Goal: Task Accomplishment & Management: Complete application form

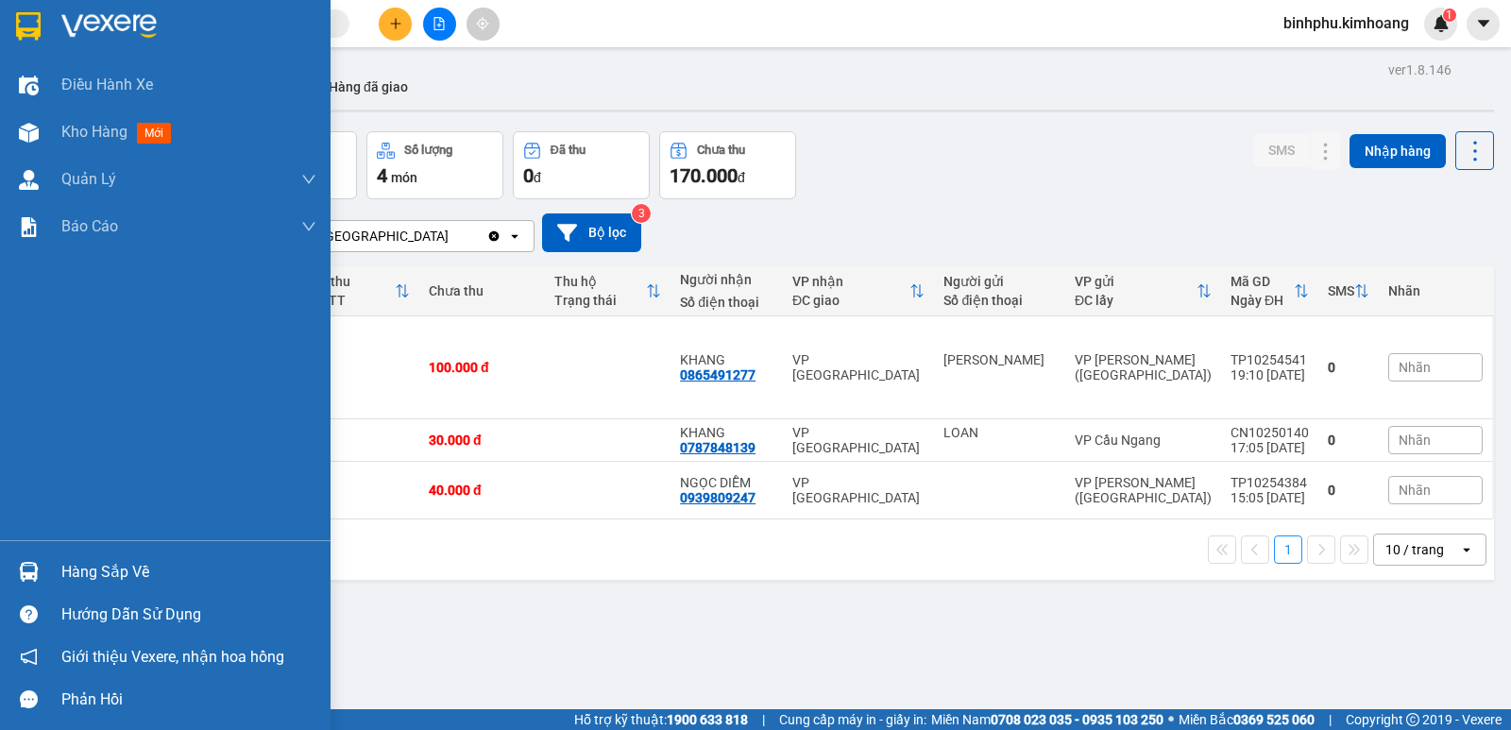
click at [43, 568] on div at bounding box center [28, 571] width 33 height 33
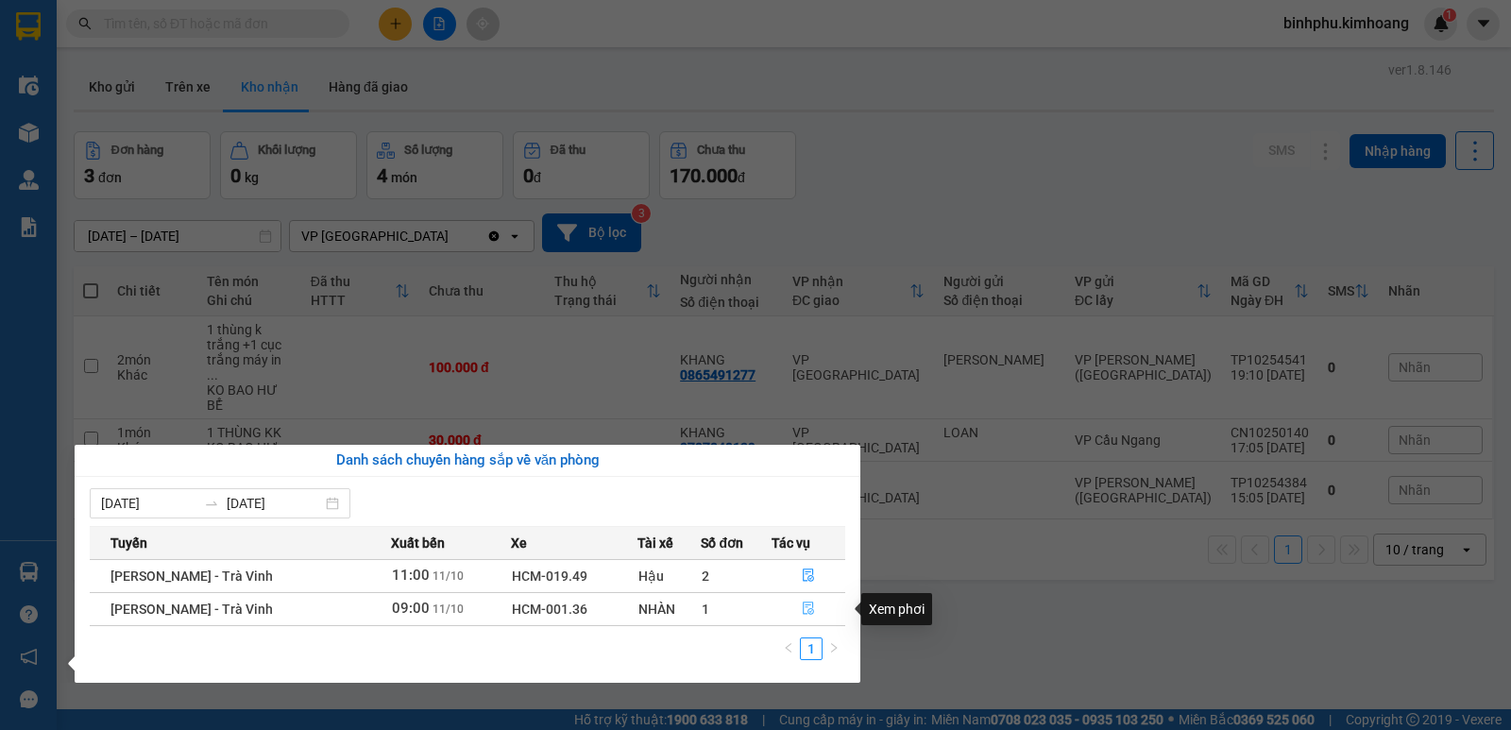
click at [809, 600] on button "button" at bounding box center [808, 609] width 72 height 30
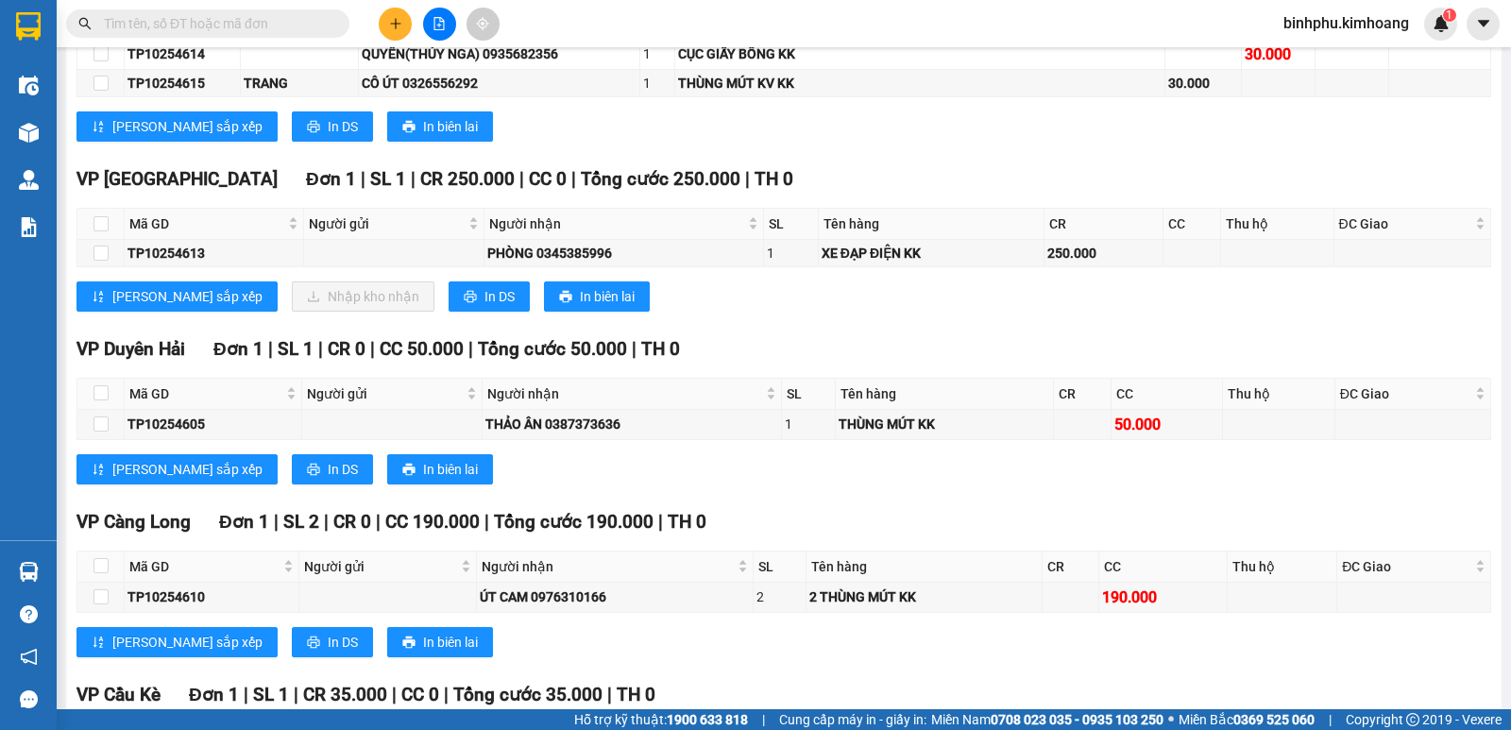
scroll to position [567, 0]
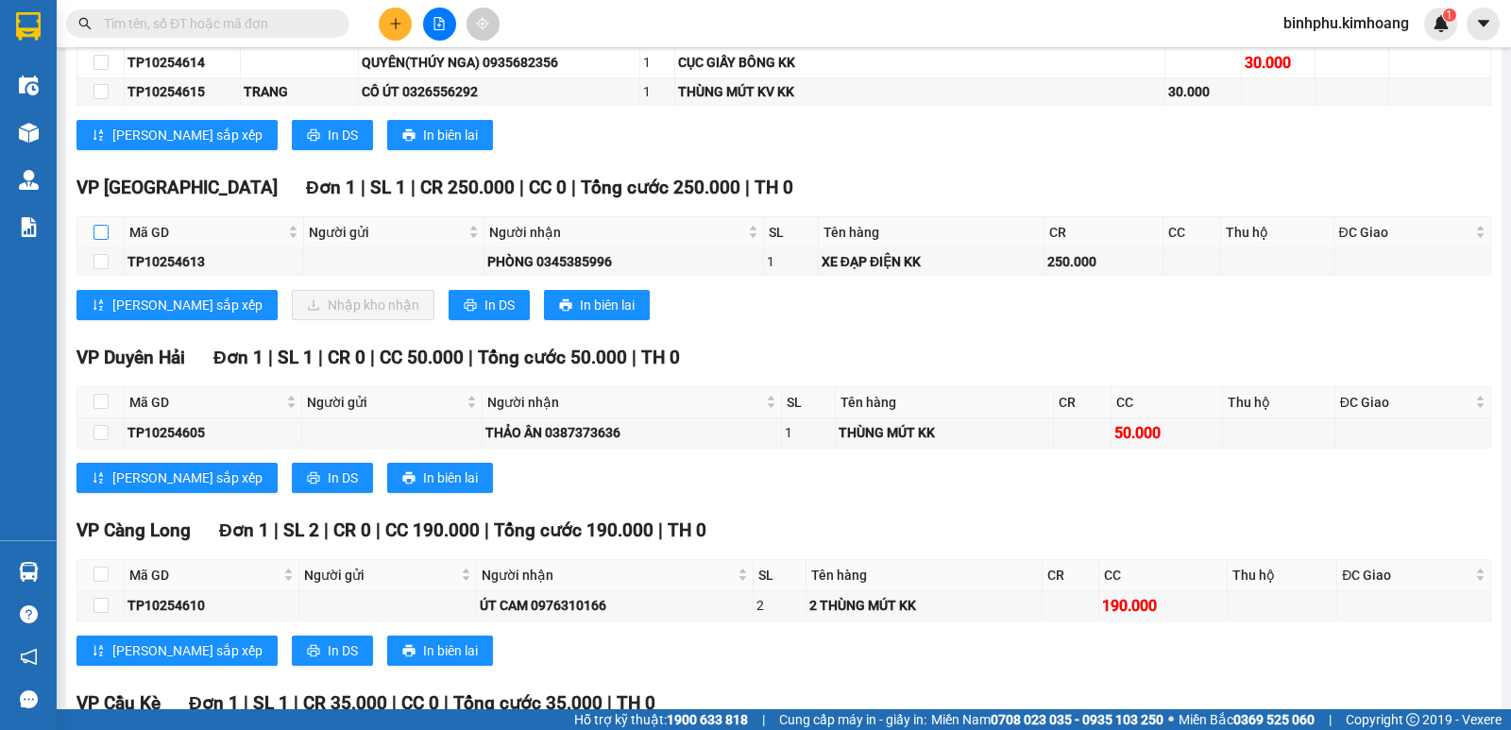
click at [97, 240] on input "checkbox" at bounding box center [100, 232] width 15 height 15
checkbox input "true"
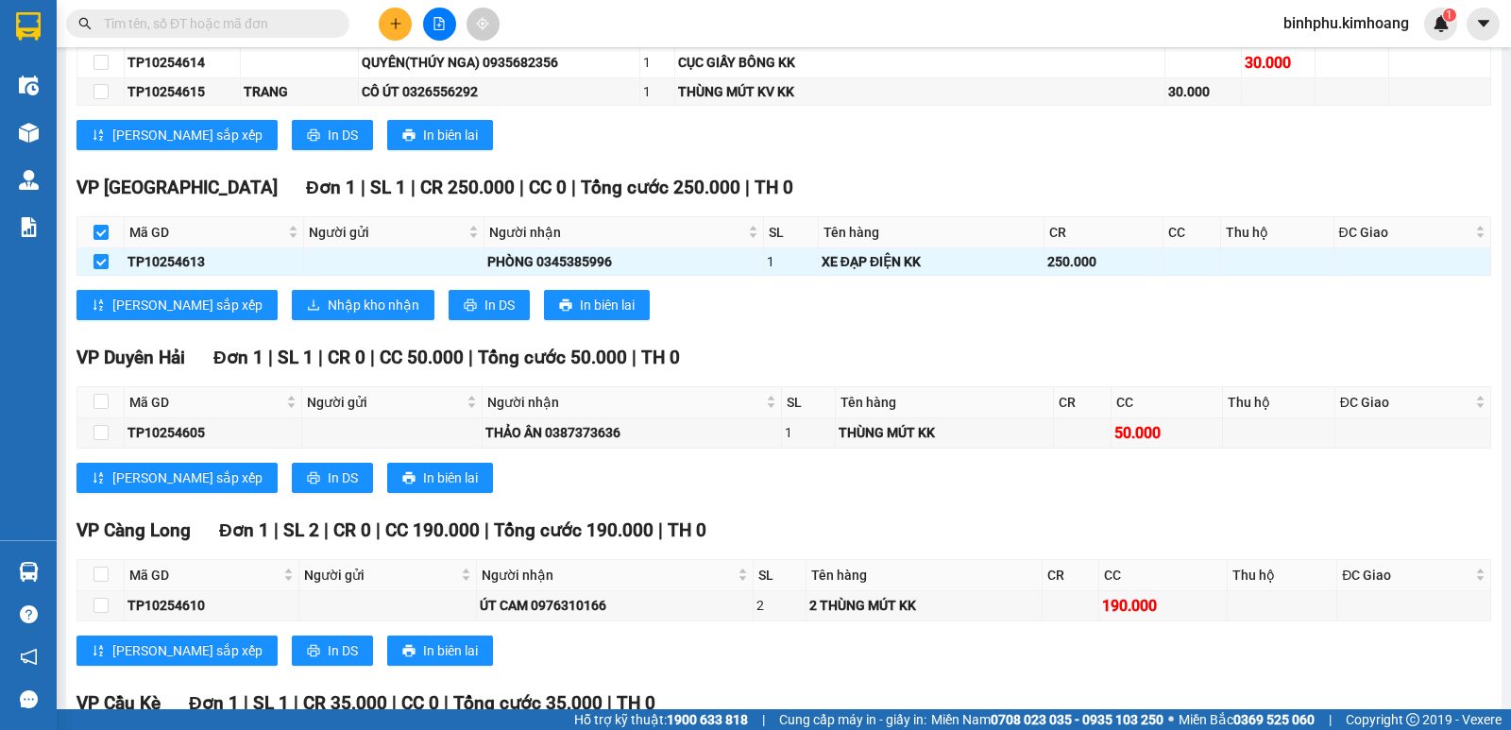
click at [255, 303] on div "VP [GEOGRAPHIC_DATA] 1 | SL 1 | CR 250.000 | CC 0 | Tổng cước 250.000 | TH 0 Mã…" at bounding box center [783, 254] width 1414 height 161
click at [328, 315] on span "Nhập kho nhận" at bounding box center [374, 305] width 92 height 21
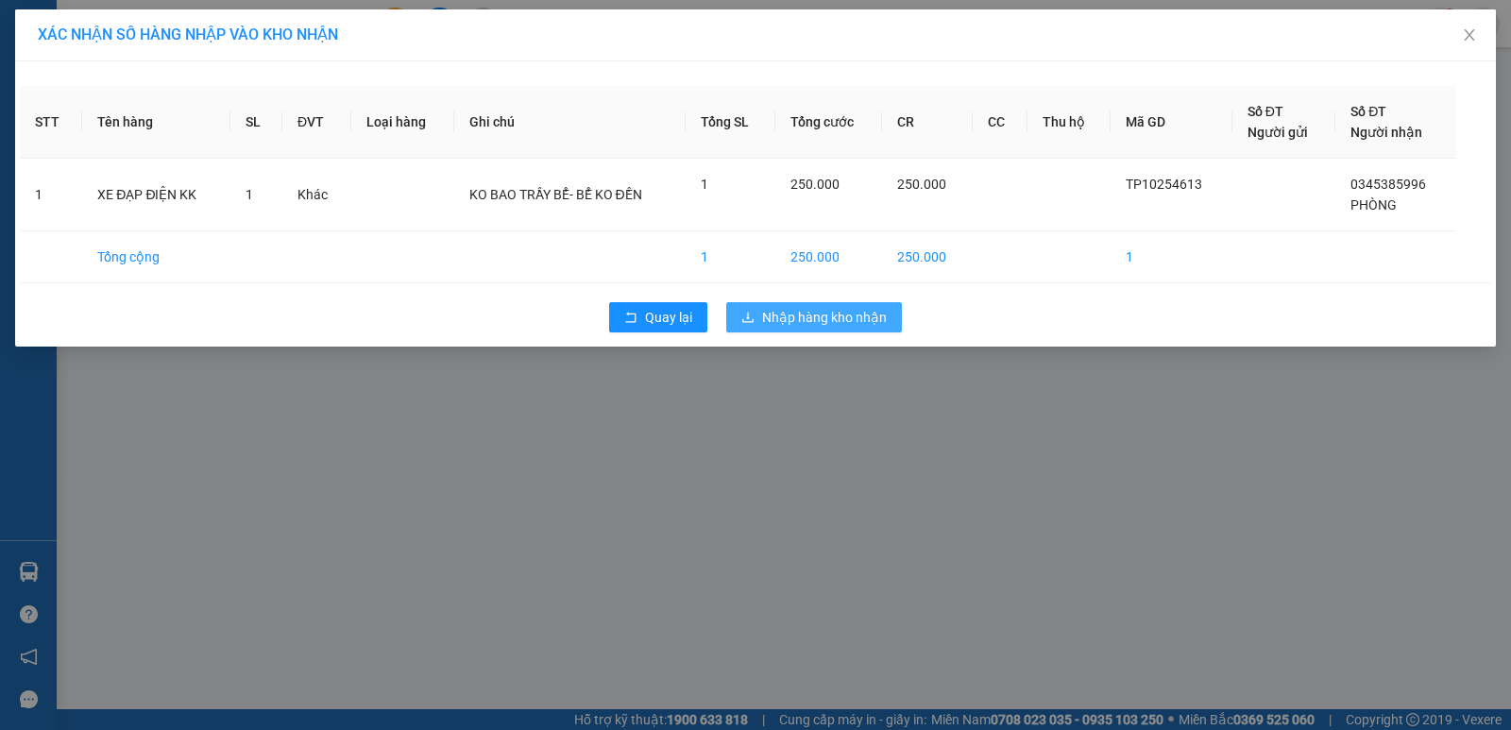
click at [887, 317] on button "Nhập hàng kho nhận" at bounding box center [814, 317] width 176 height 30
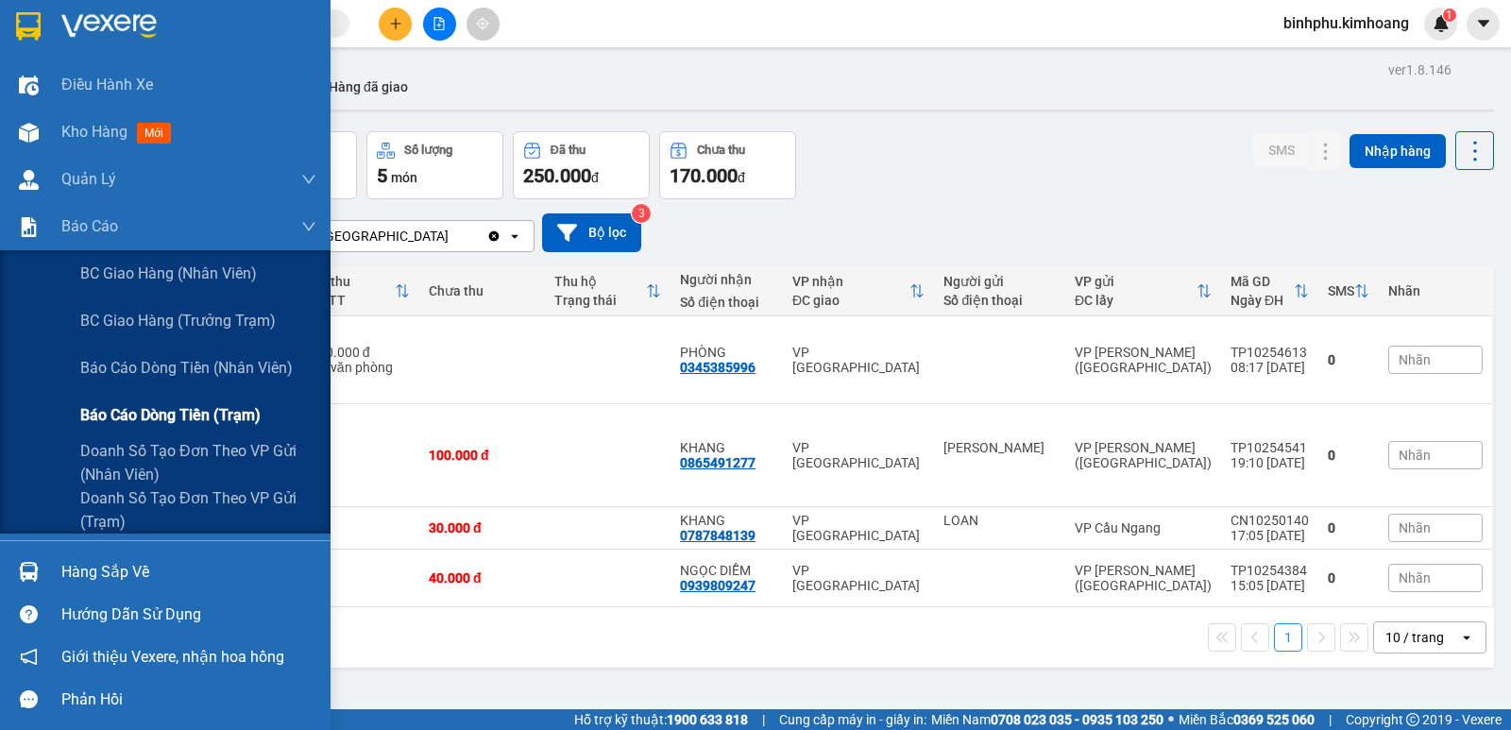
click at [144, 399] on div "Báo cáo dòng tiền (trạm)" at bounding box center [198, 415] width 236 height 47
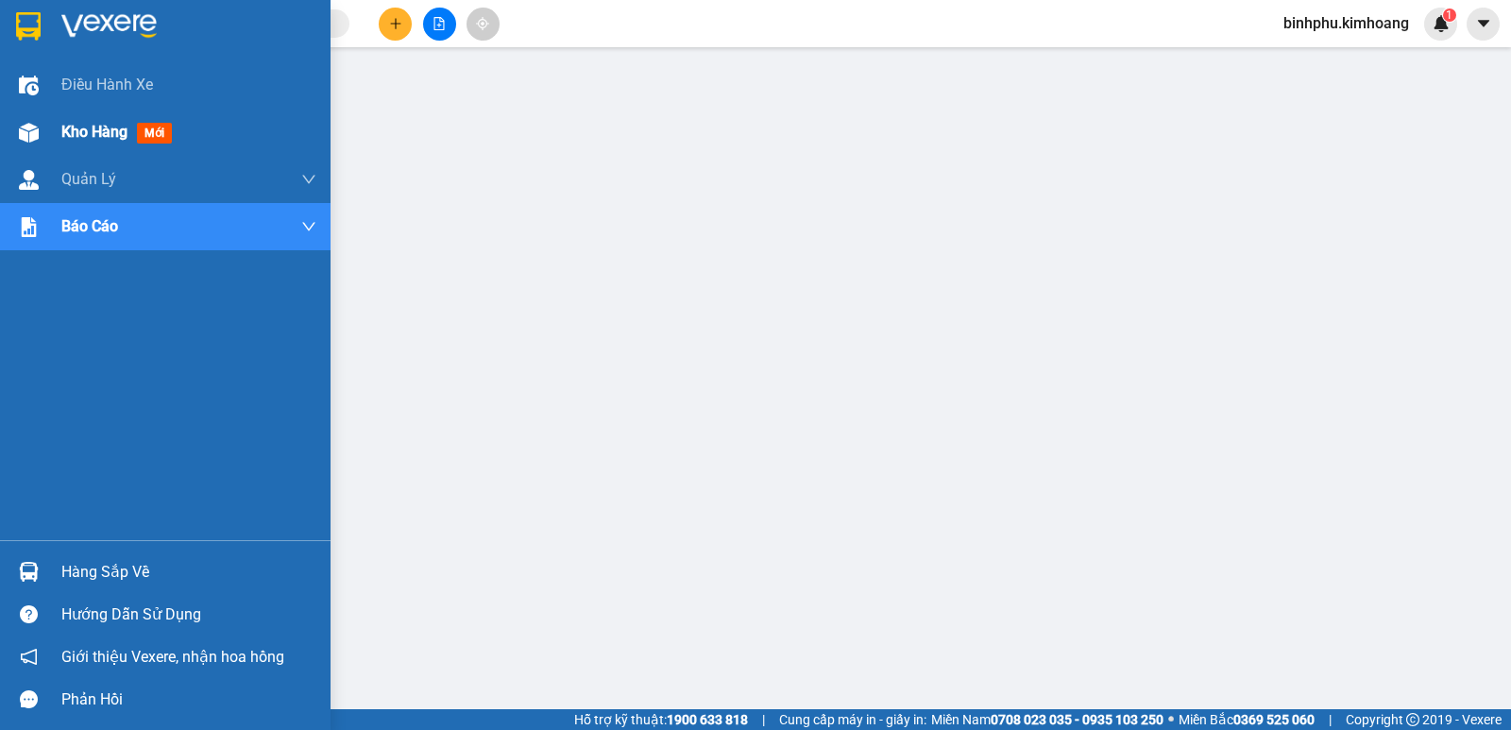
click at [51, 138] on div "Kho hàng mới" at bounding box center [165, 132] width 330 height 47
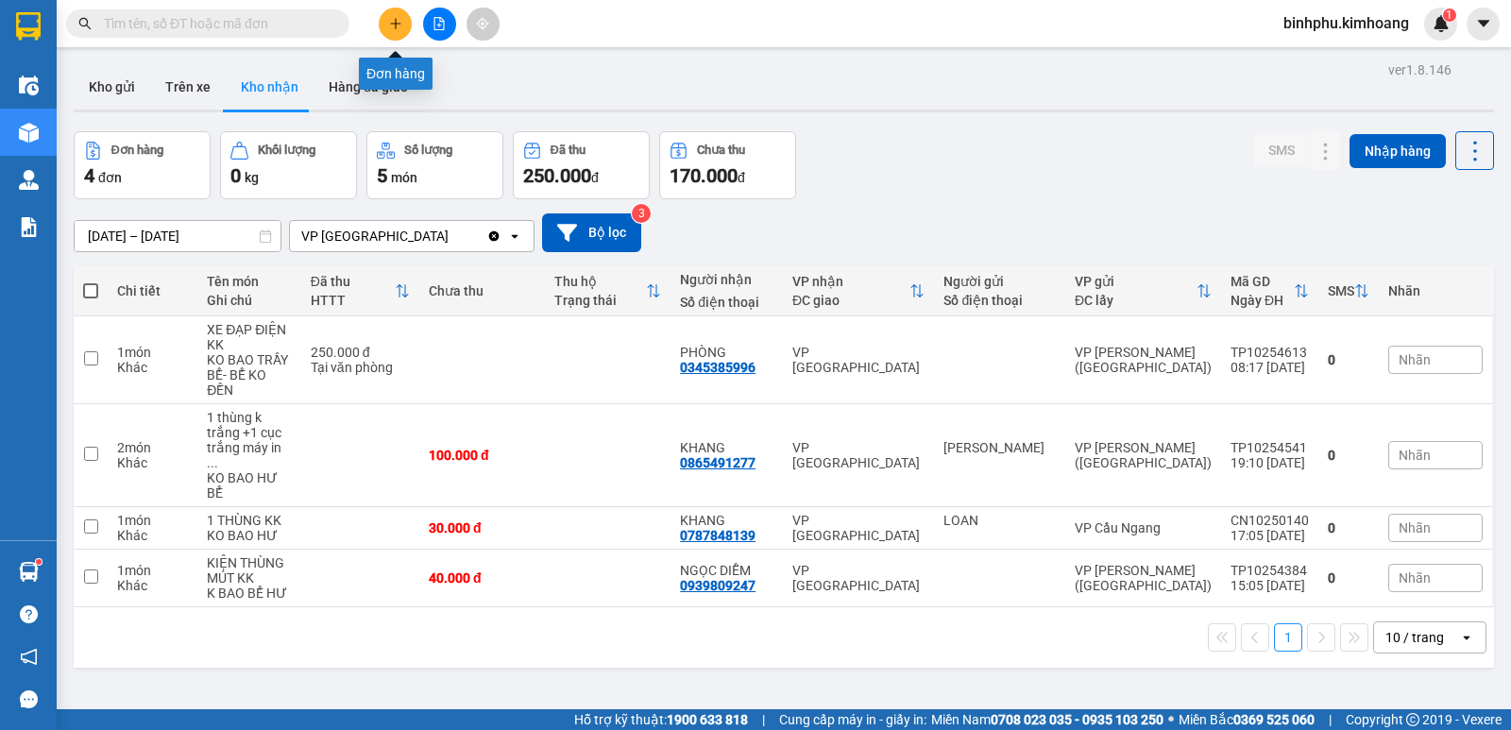
click at [397, 25] on icon "plus" at bounding box center [395, 23] width 13 height 13
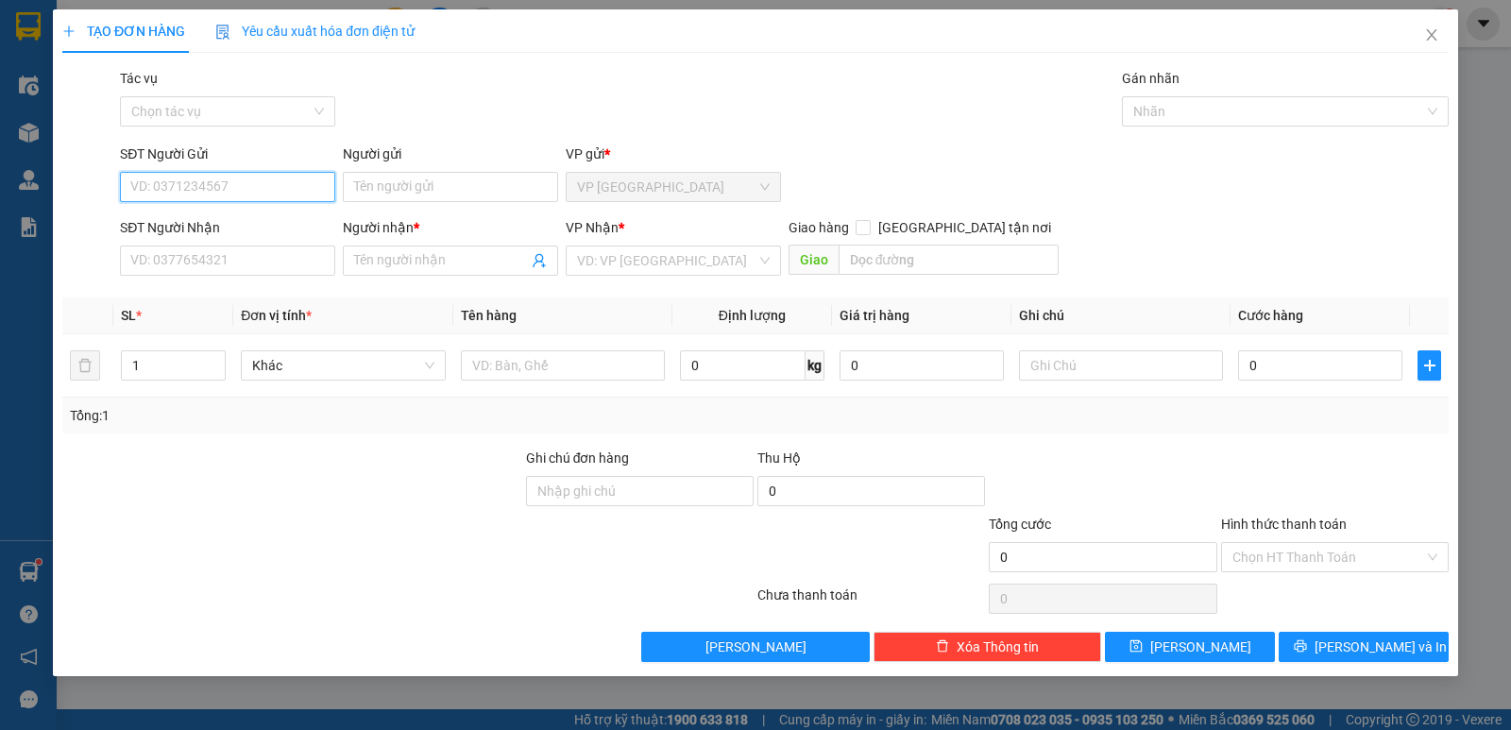
click at [277, 185] on input "SĐT Người Gửi" at bounding box center [227, 187] width 215 height 30
click at [247, 234] on div "0902483567 - [GEOGRAPHIC_DATA]" at bounding box center [237, 224] width 212 height 21
type input "0902483567"
type input "[PERSON_NAME]"
type input "0908606160"
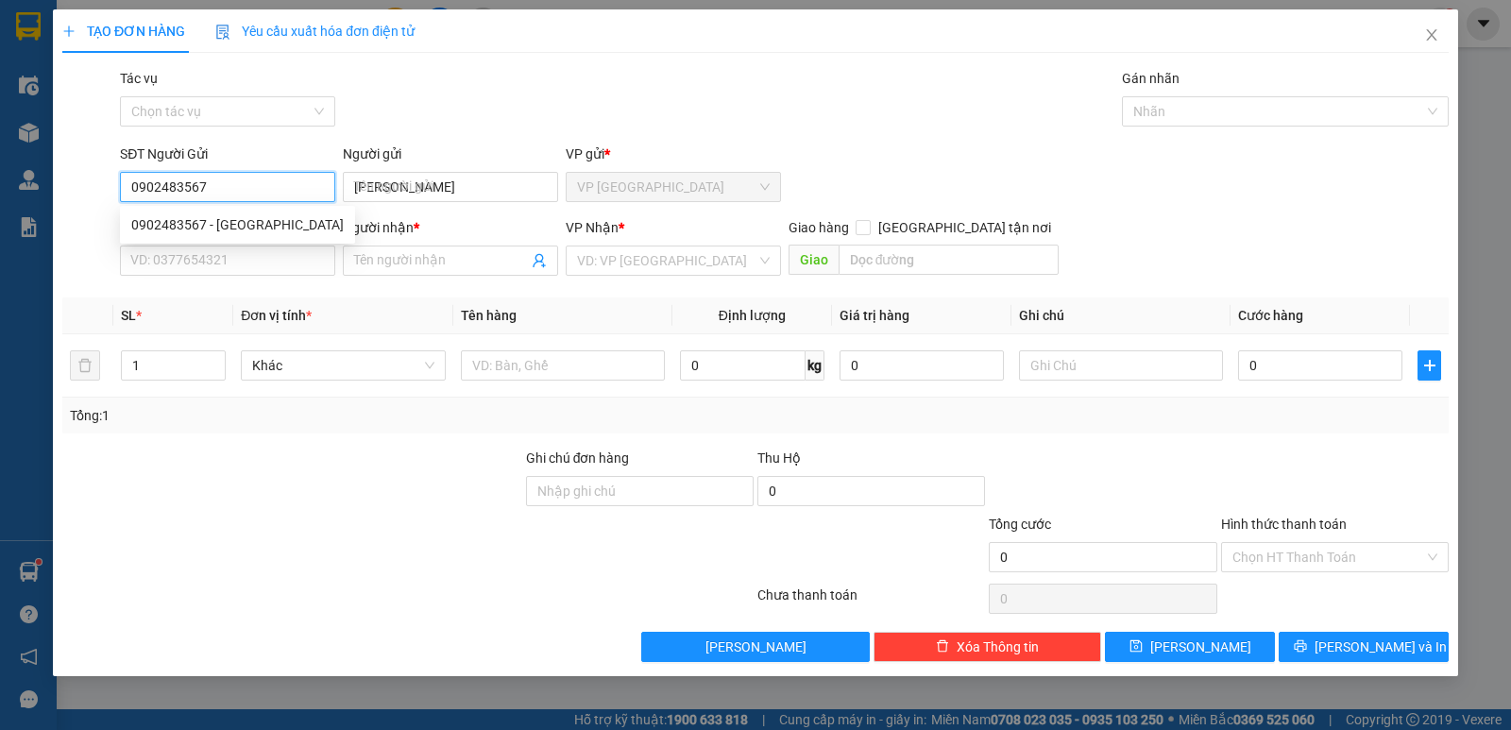
type input "[GEOGRAPHIC_DATA]"
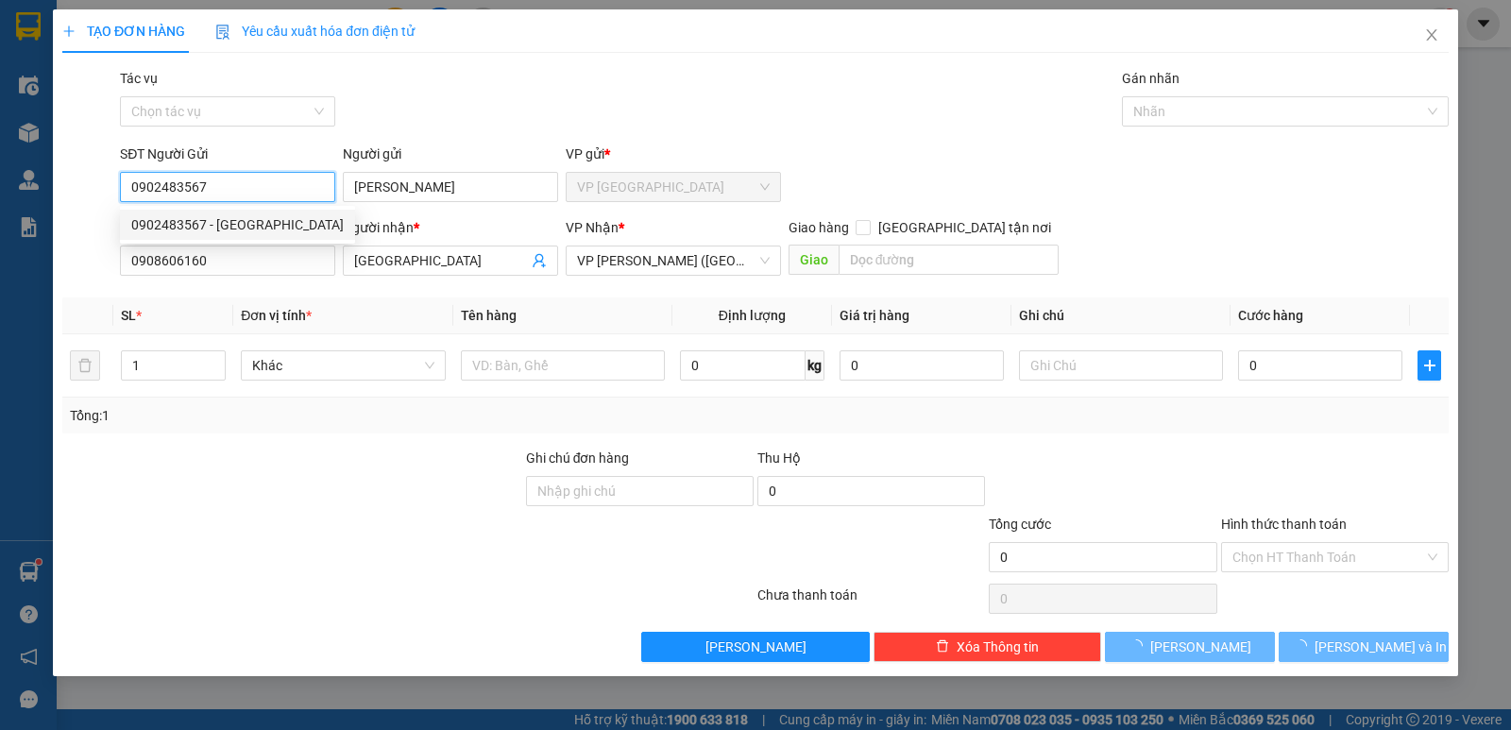
type input "40.000"
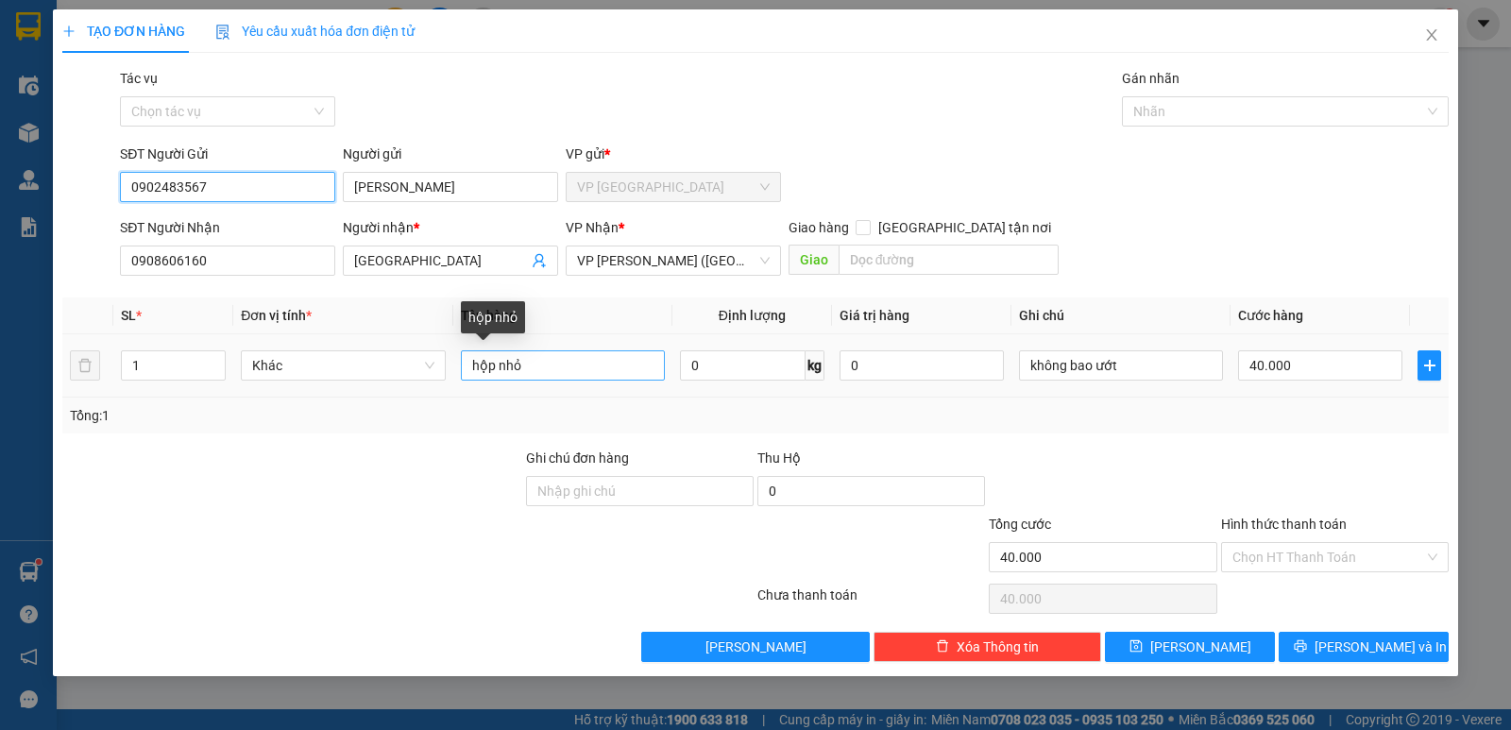
type input "0902483567"
click at [604, 374] on input "hộp nhỏ" at bounding box center [563, 365] width 204 height 30
type input "h"
type input "HỘP GIÂY"
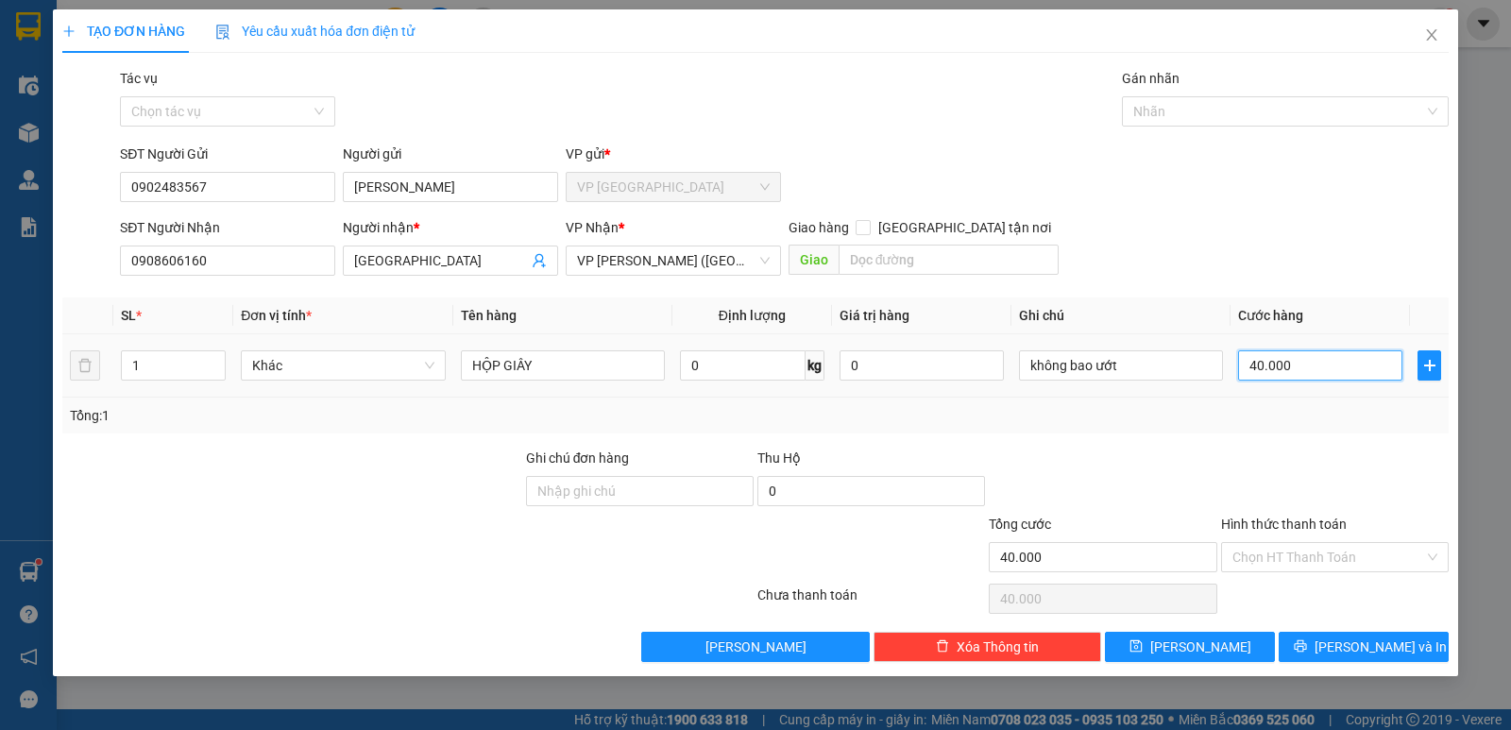
click at [1319, 365] on input "40.000" at bounding box center [1320, 365] width 164 height 30
type input "0"
click at [1246, 363] on input "0" at bounding box center [1320, 365] width 164 height 30
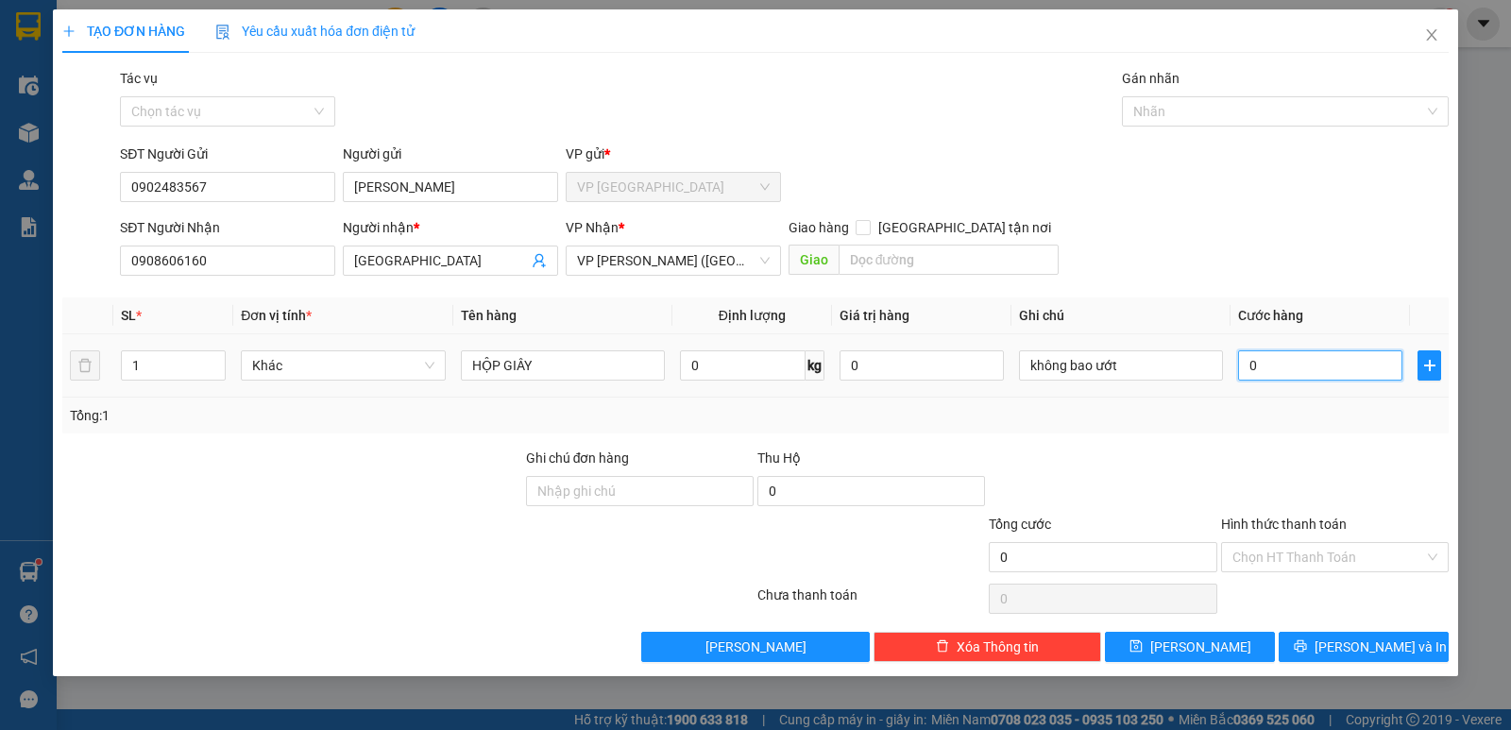
type input "30"
type input "350"
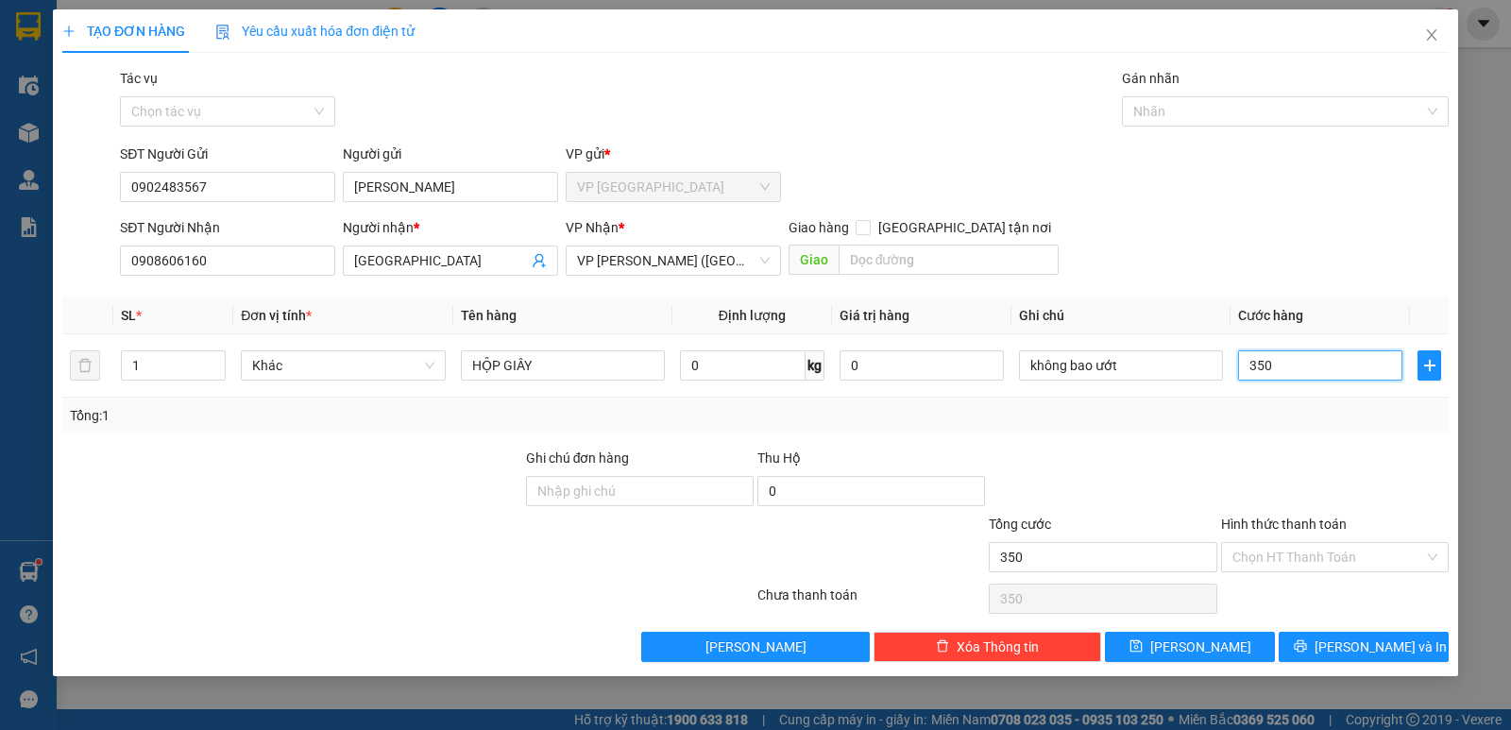
type input "350"
type input "350.000"
click at [1193, 426] on div "Tổng: 1" at bounding box center [755, 416] width 1386 height 36
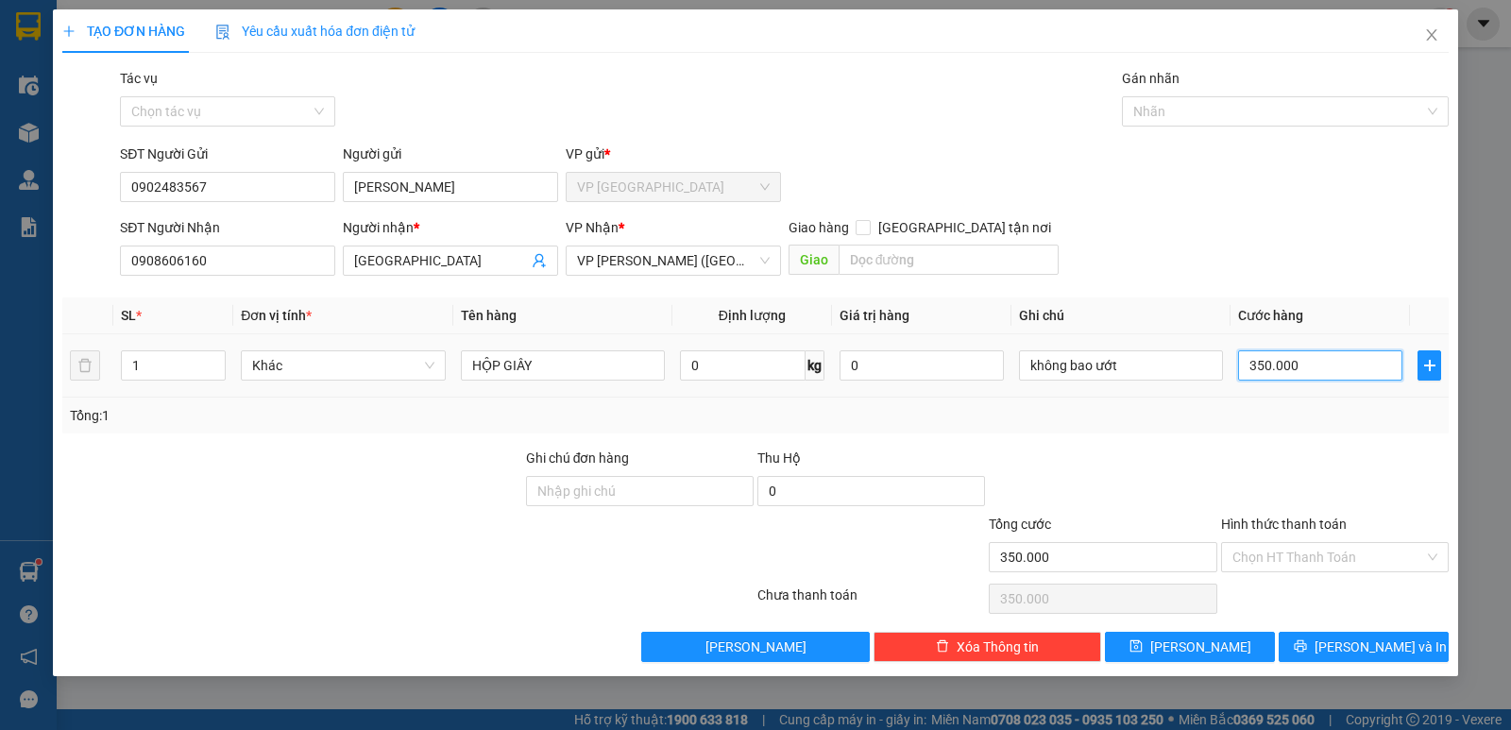
click at [1316, 378] on input "350.000" at bounding box center [1320, 365] width 164 height 30
click at [1339, 403] on div "Tổng: 1" at bounding box center [755, 416] width 1386 height 36
click at [1328, 358] on input "350.000" at bounding box center [1320, 365] width 164 height 30
type input "0"
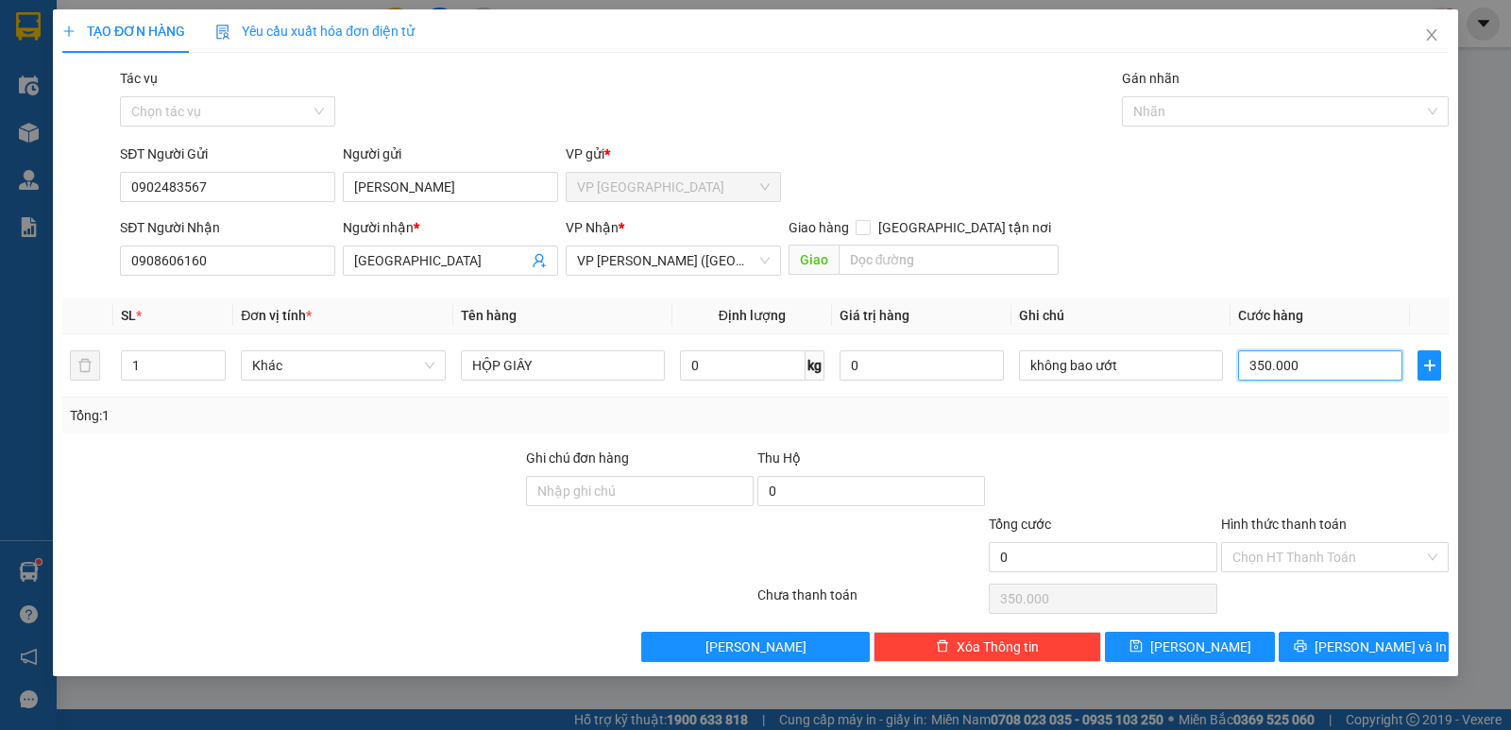
type input "0"
click at [1242, 355] on input "0" at bounding box center [1320, 365] width 164 height 30
type input "30"
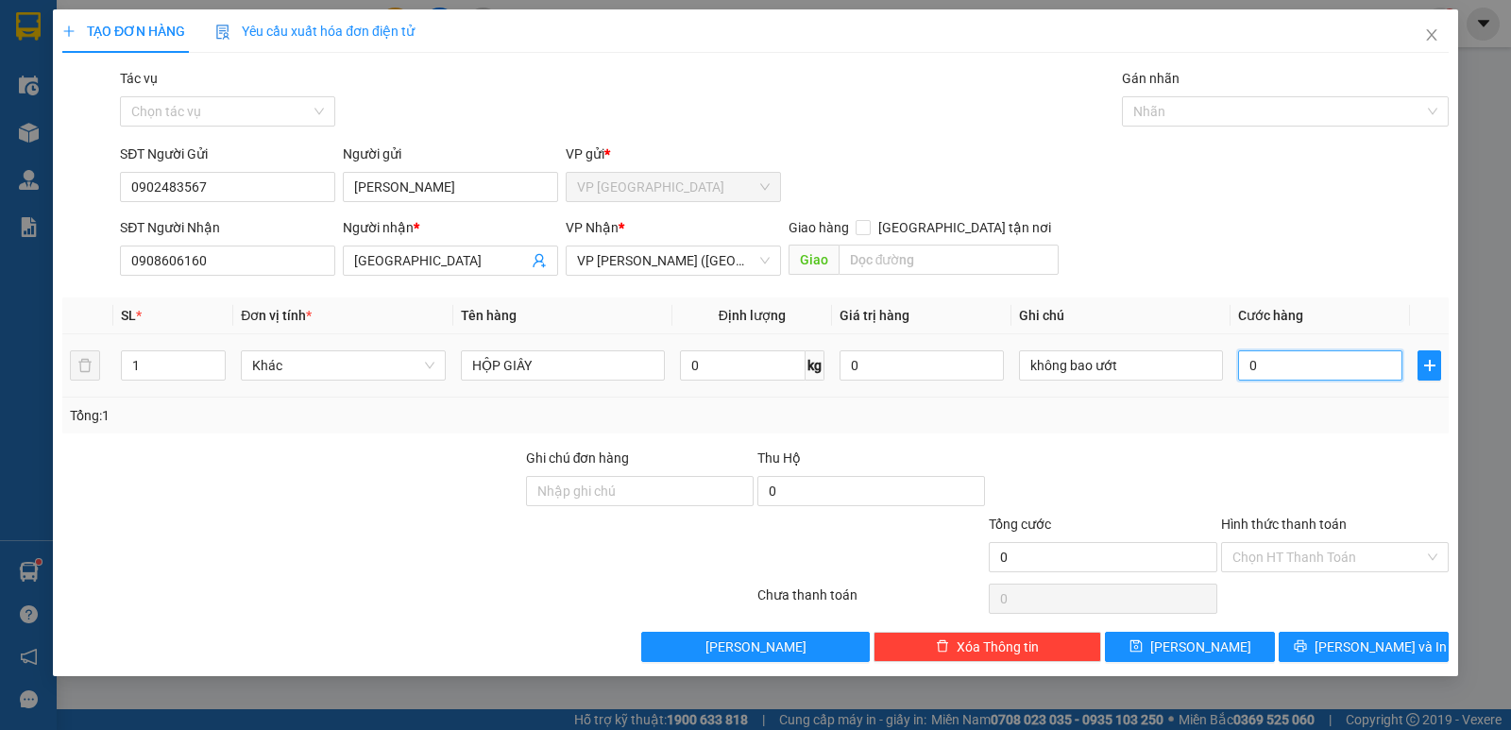
type input "30"
type input "350"
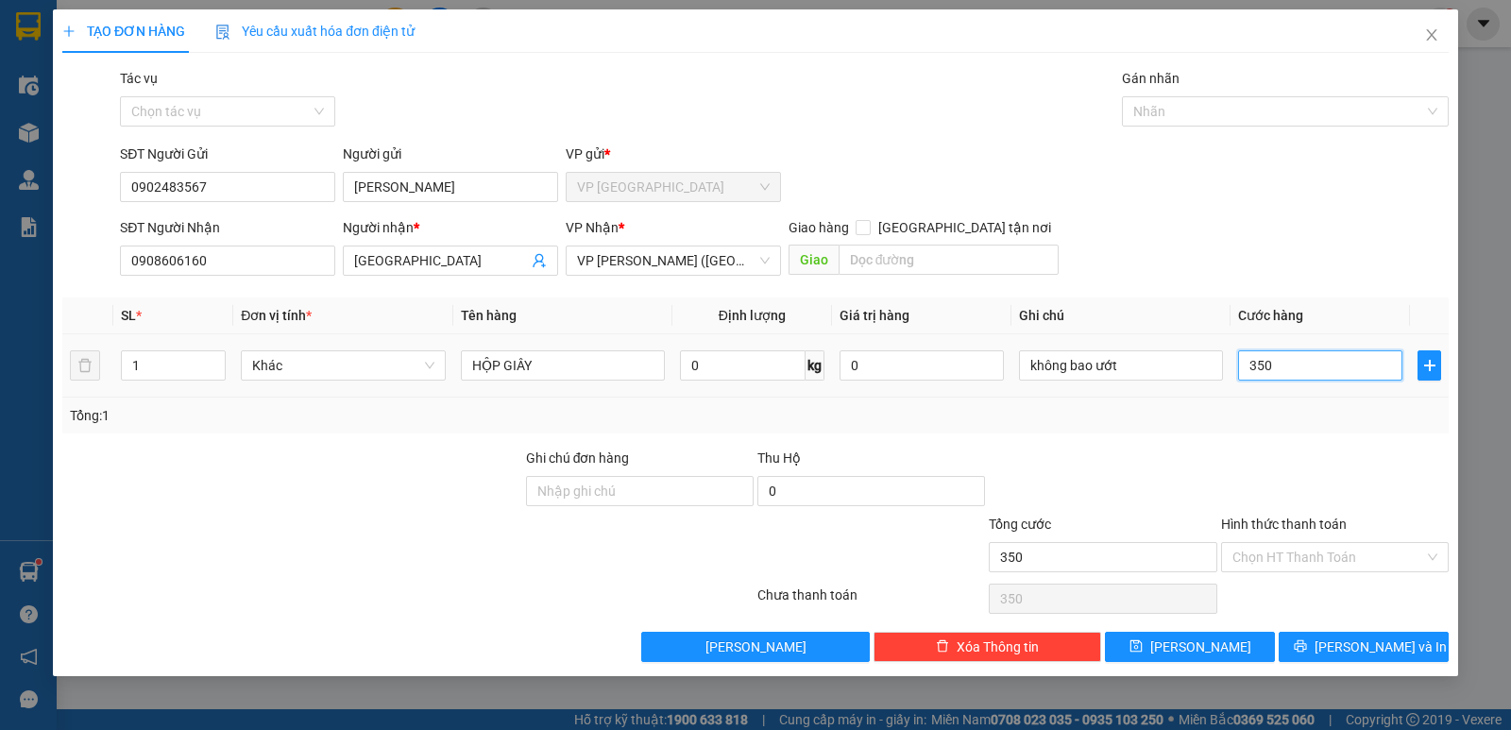
type input "350"
click at [1268, 364] on input "350" at bounding box center [1320, 365] width 164 height 30
type input "35"
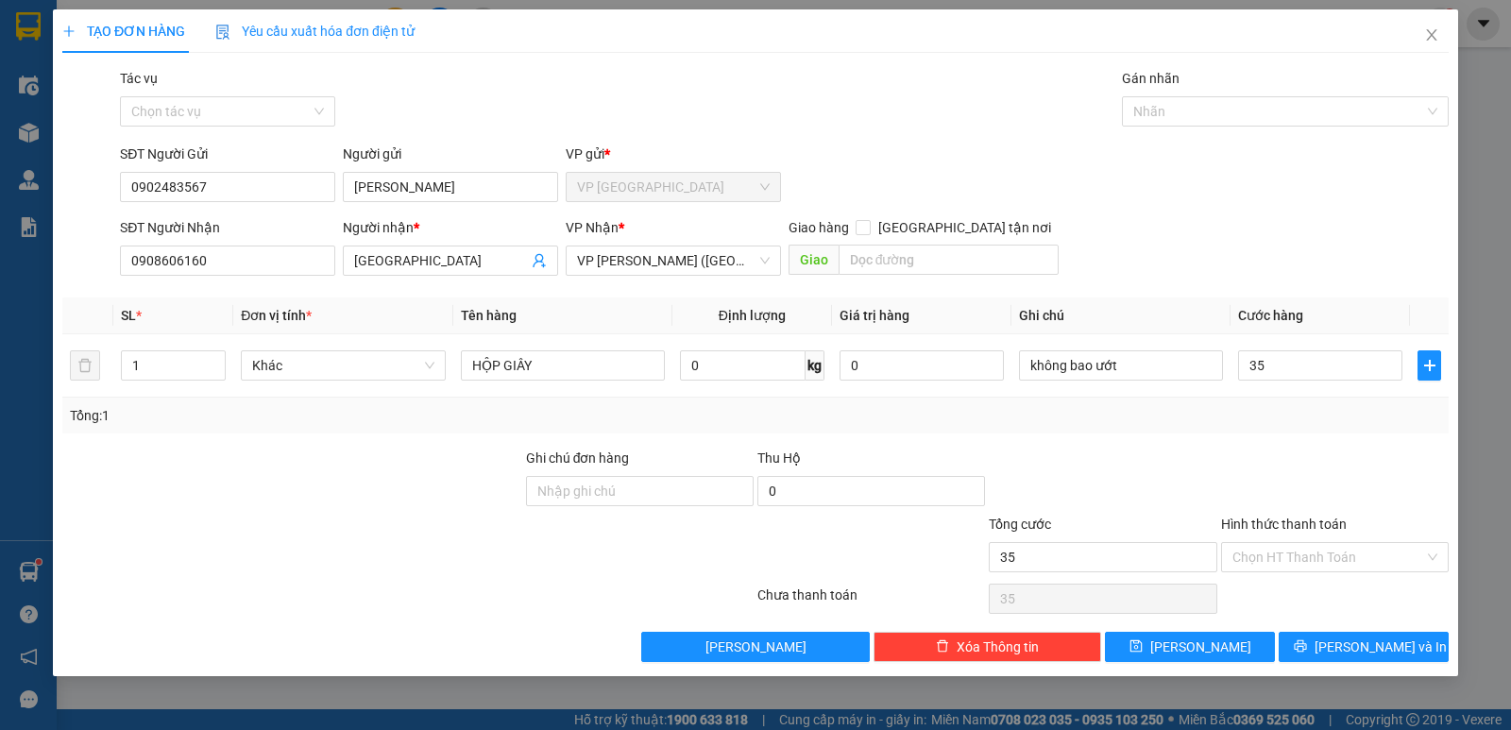
type input "35.000"
click at [1320, 488] on div at bounding box center [1334, 481] width 231 height 66
click at [1359, 641] on span "[PERSON_NAME] và In" at bounding box center [1380, 646] width 132 height 21
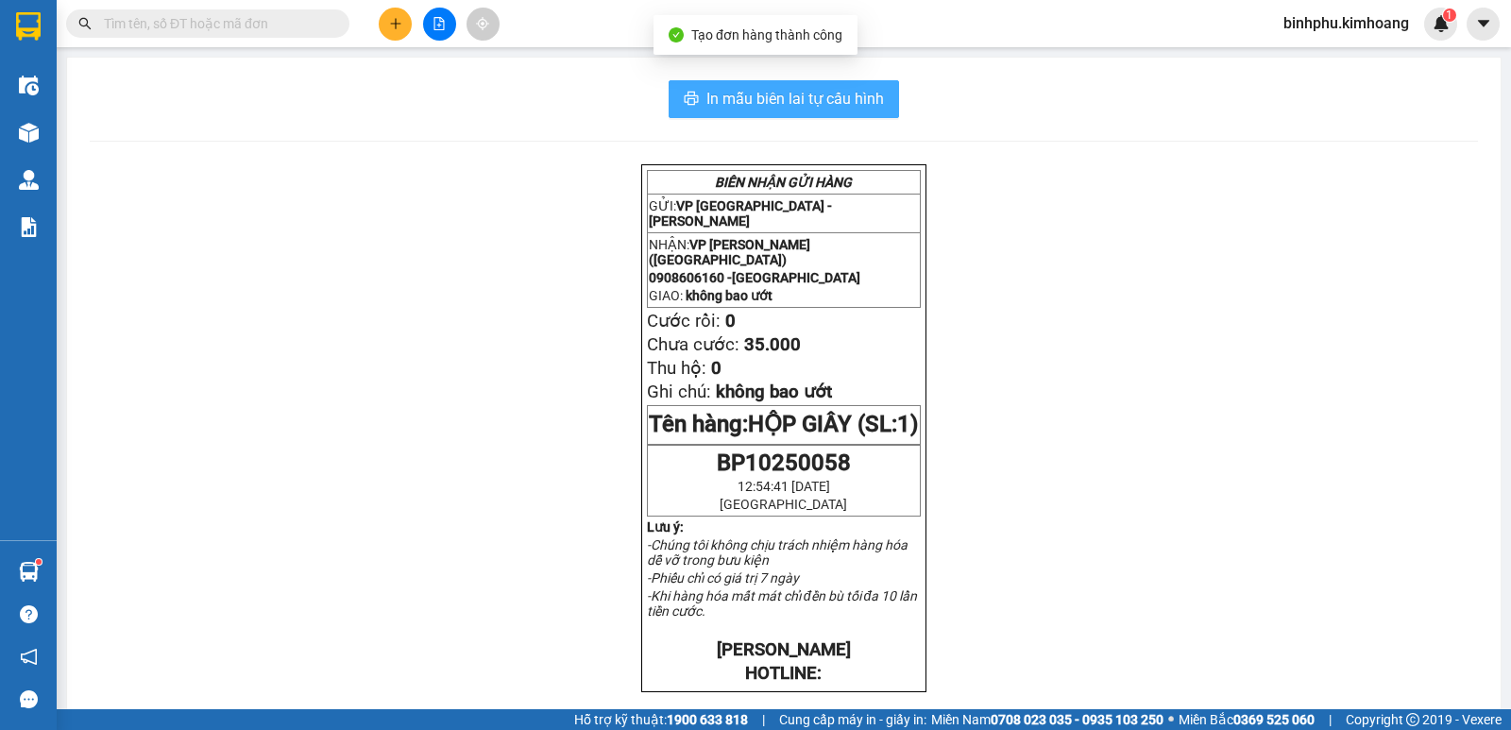
click at [835, 92] on span "In mẫu biên lai tự cấu hình" at bounding box center [795, 99] width 178 height 24
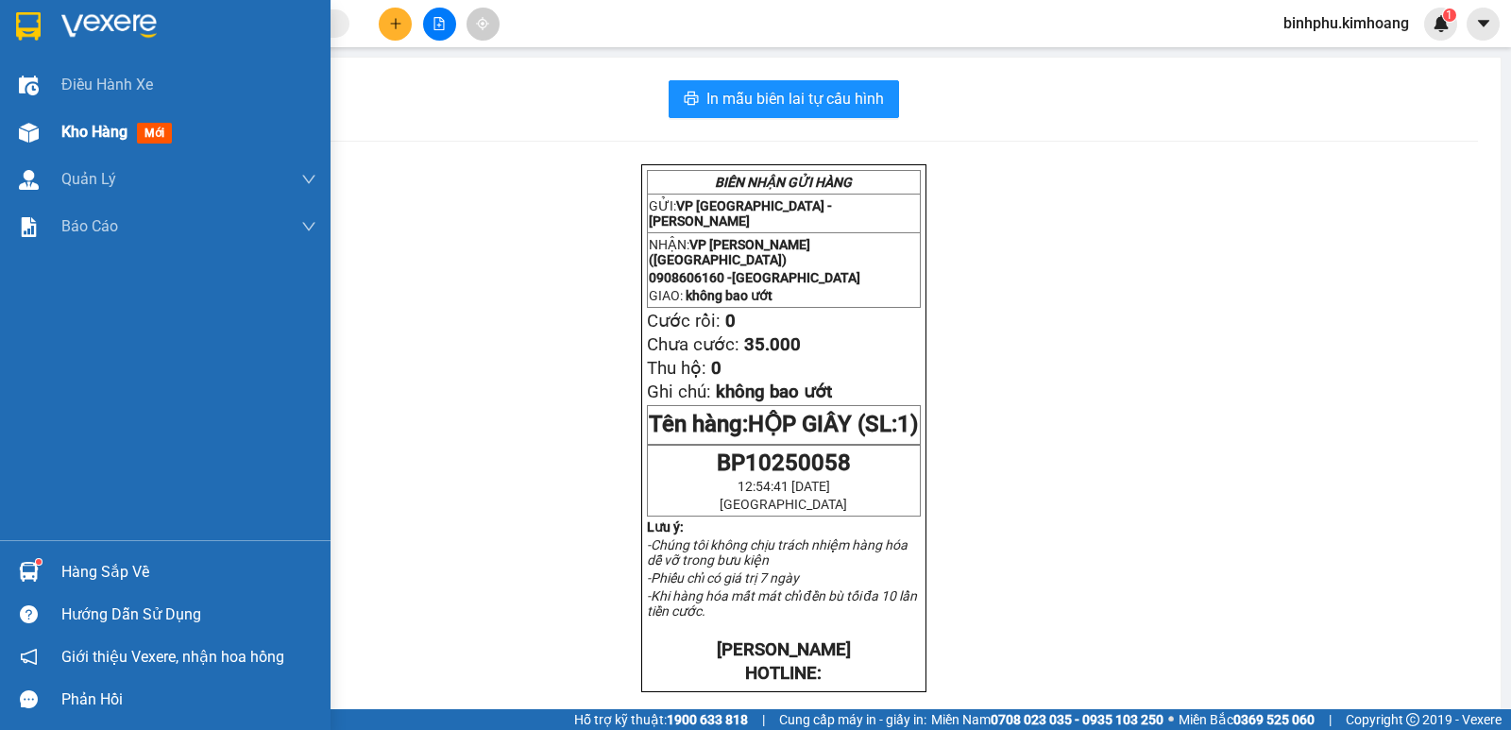
click at [23, 142] on img at bounding box center [29, 133] width 20 height 20
